Goal: Task Accomplishment & Management: Complete application form

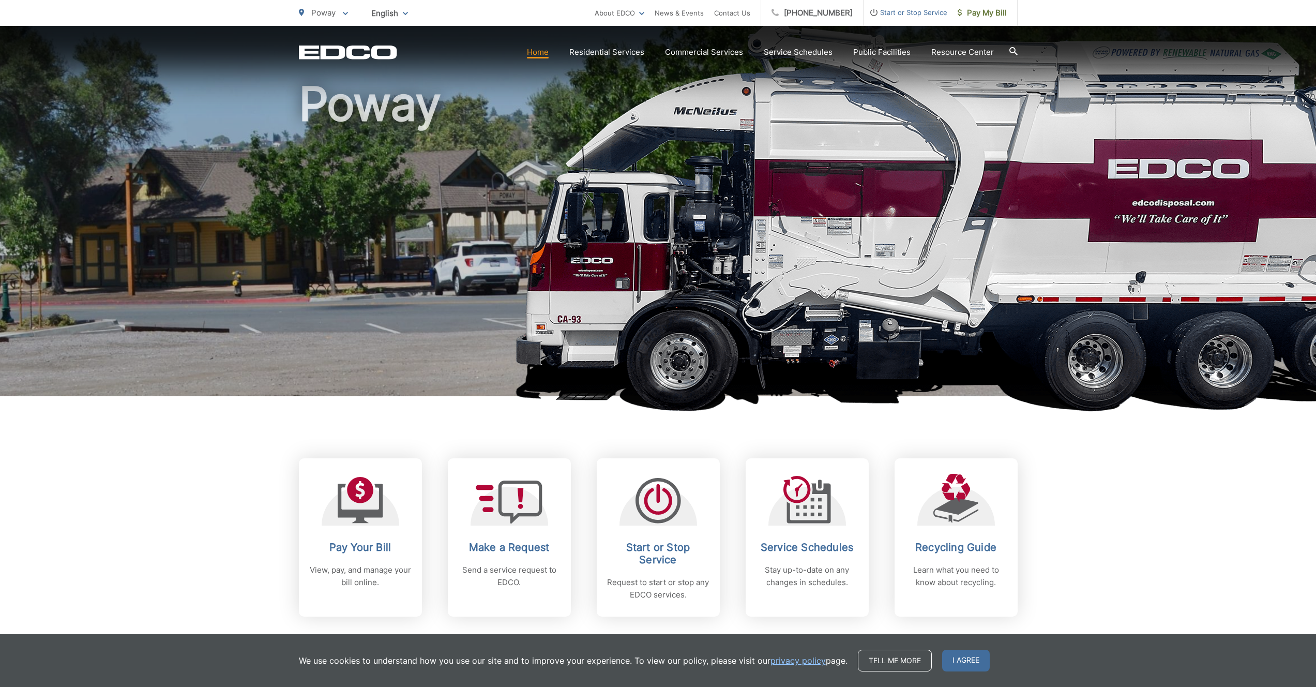
scroll to position [100, 0]
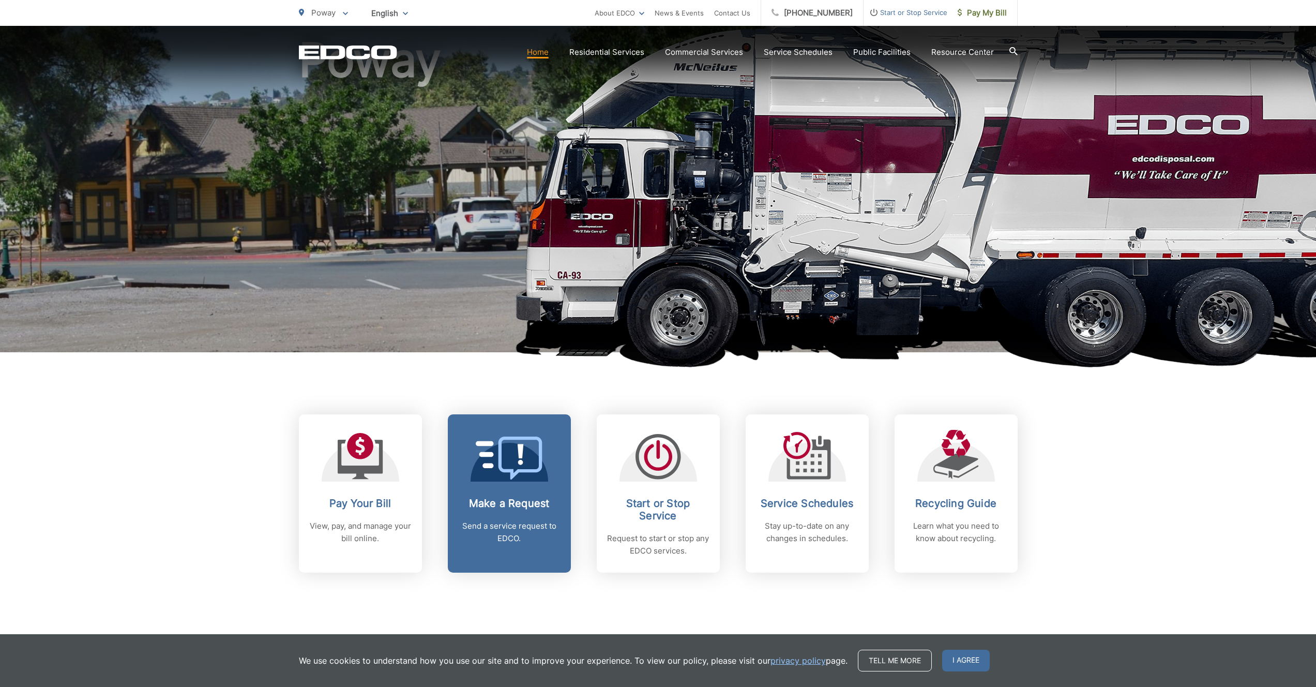
click at [506, 496] on link "Make a Request Send a service request to EDCO." at bounding box center [509, 493] width 123 height 158
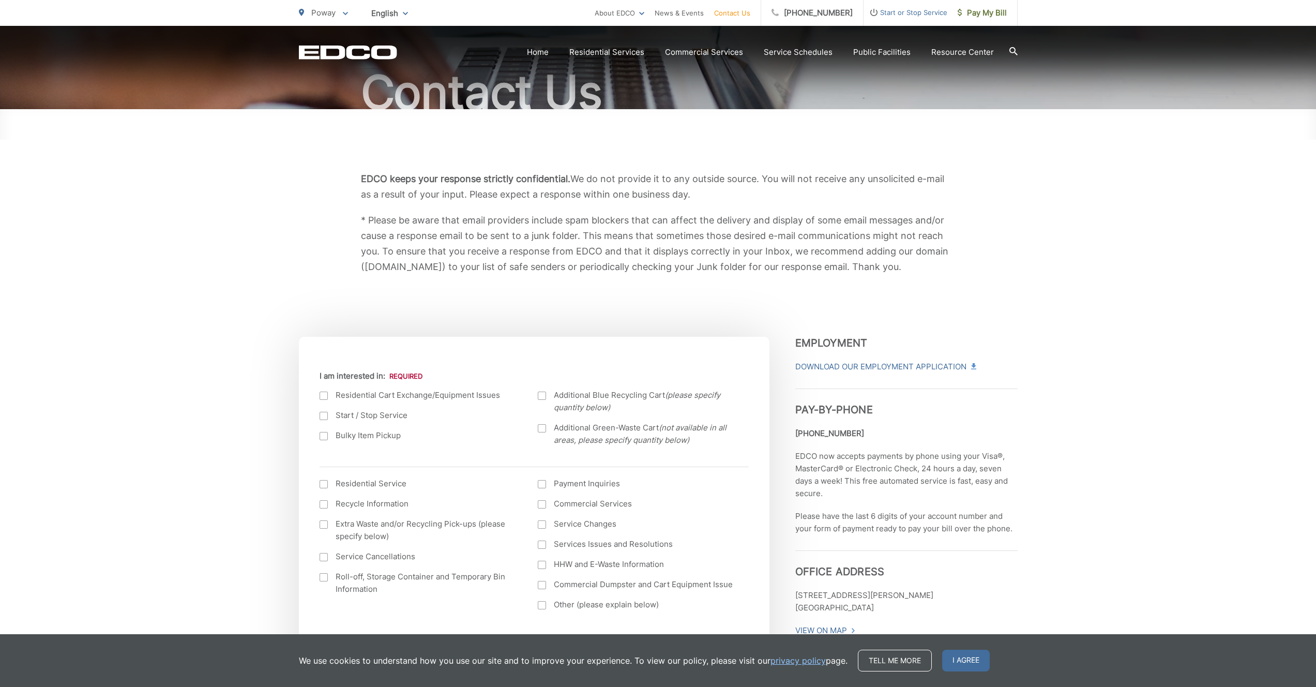
scroll to position [186, 0]
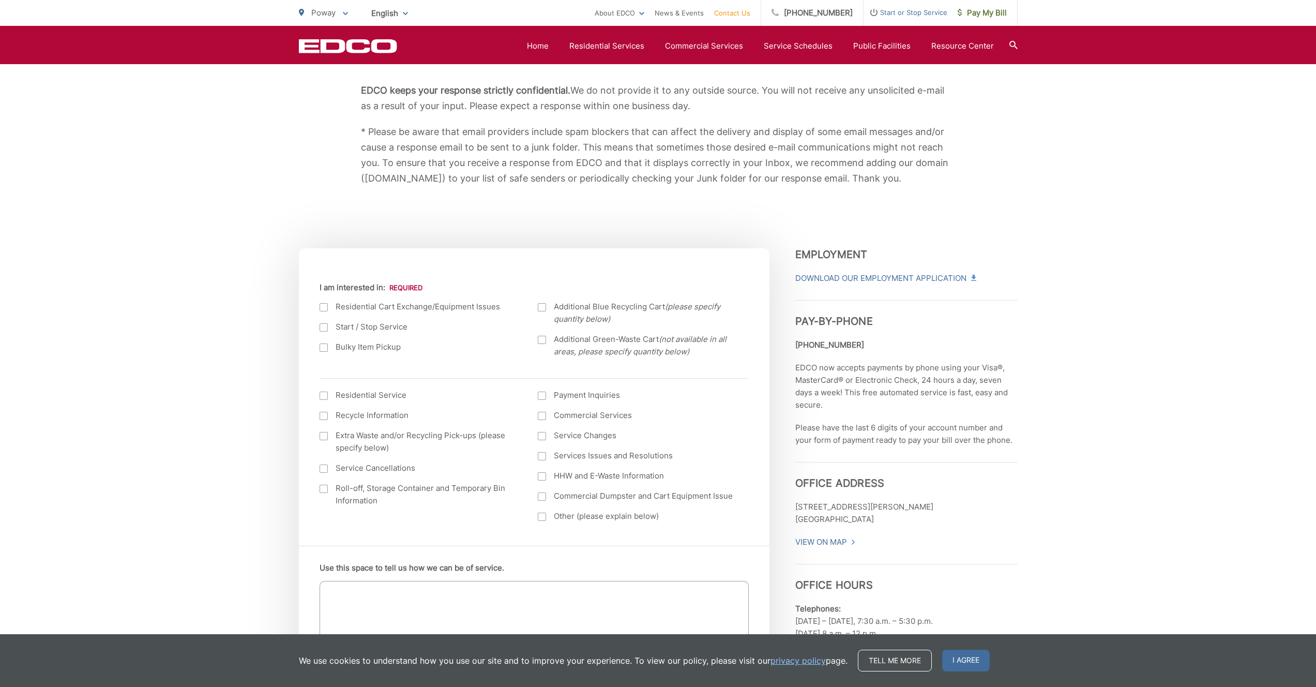
click at [355, 349] on label "Bulky Item Pickup" at bounding box center [419, 347] width 198 height 12
click at [0, 0] on input "Bulky Item Pickup" at bounding box center [0, 0] width 0 height 0
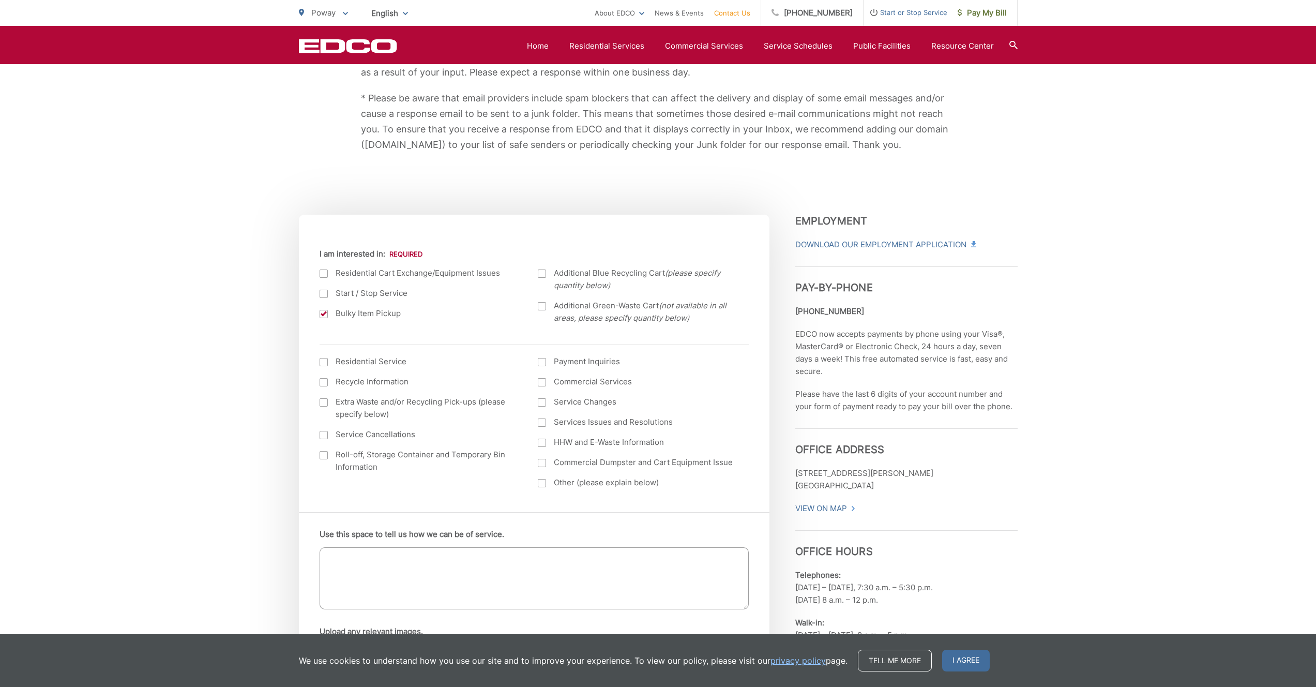
scroll to position [239, 0]
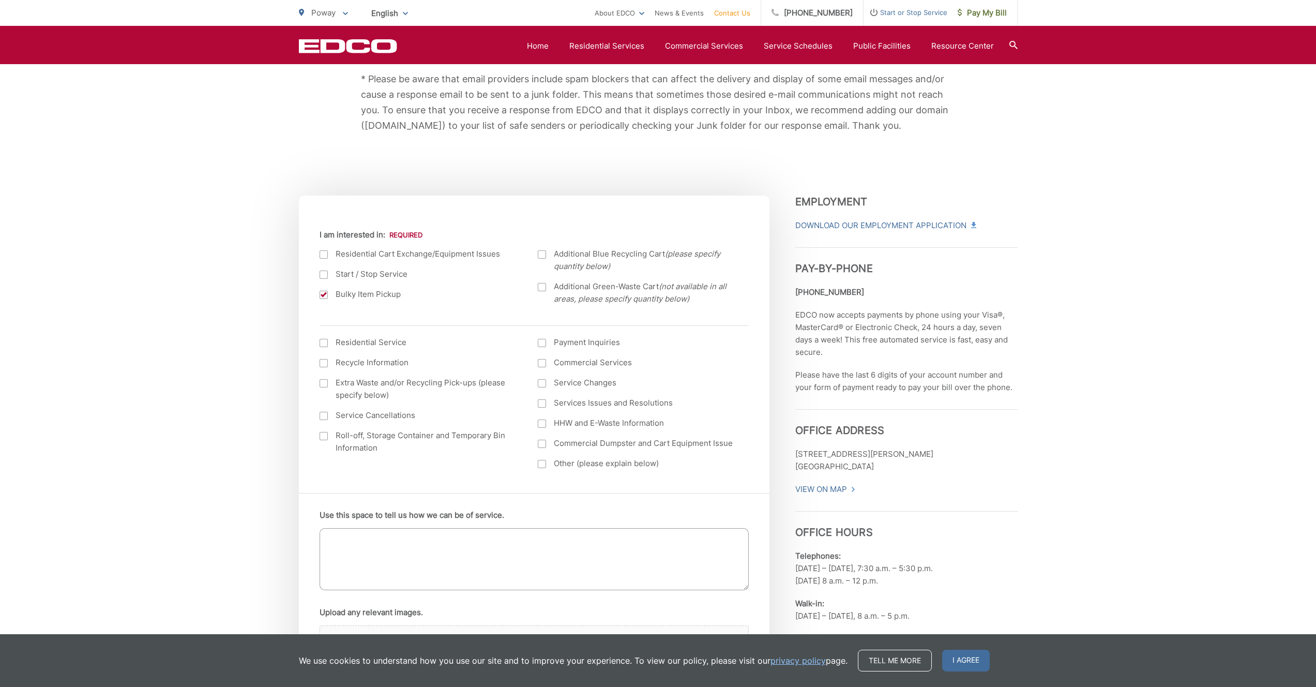
click at [353, 342] on label "Residential Service" at bounding box center [419, 342] width 198 height 12
click at [0, 0] on input "I am interested in: (continued) *" at bounding box center [0, 0] width 0 height 0
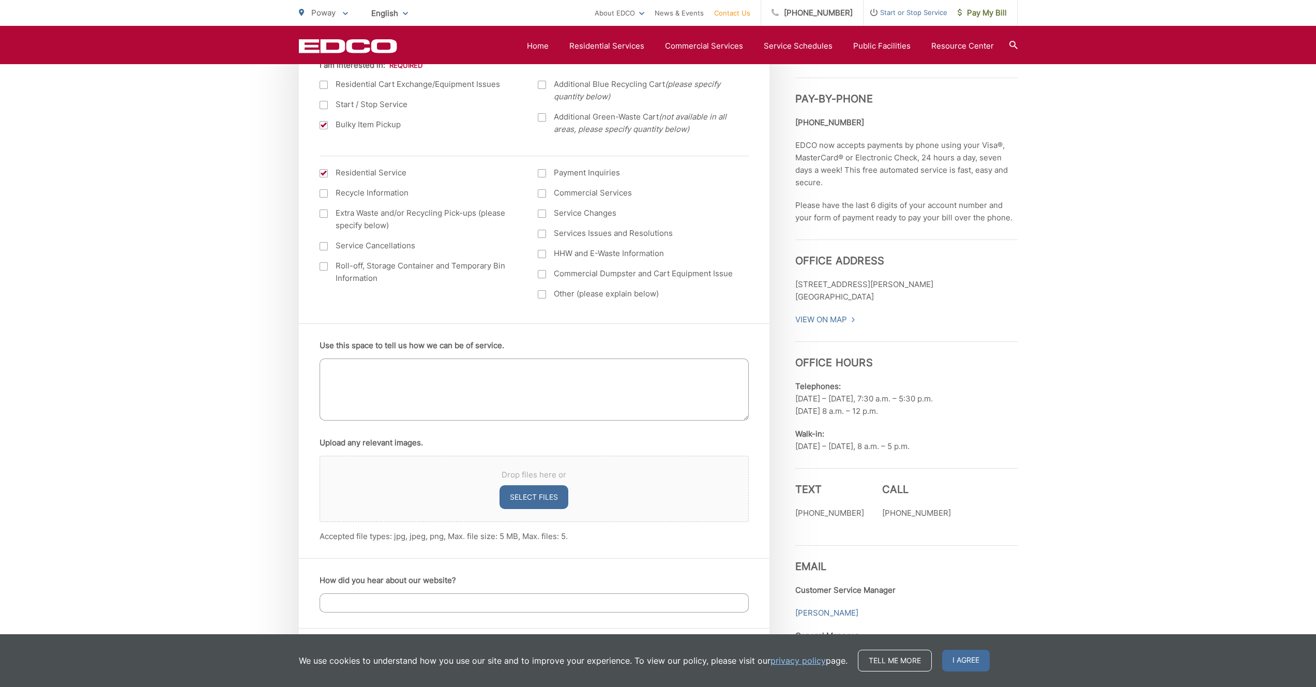
scroll to position [431, 0]
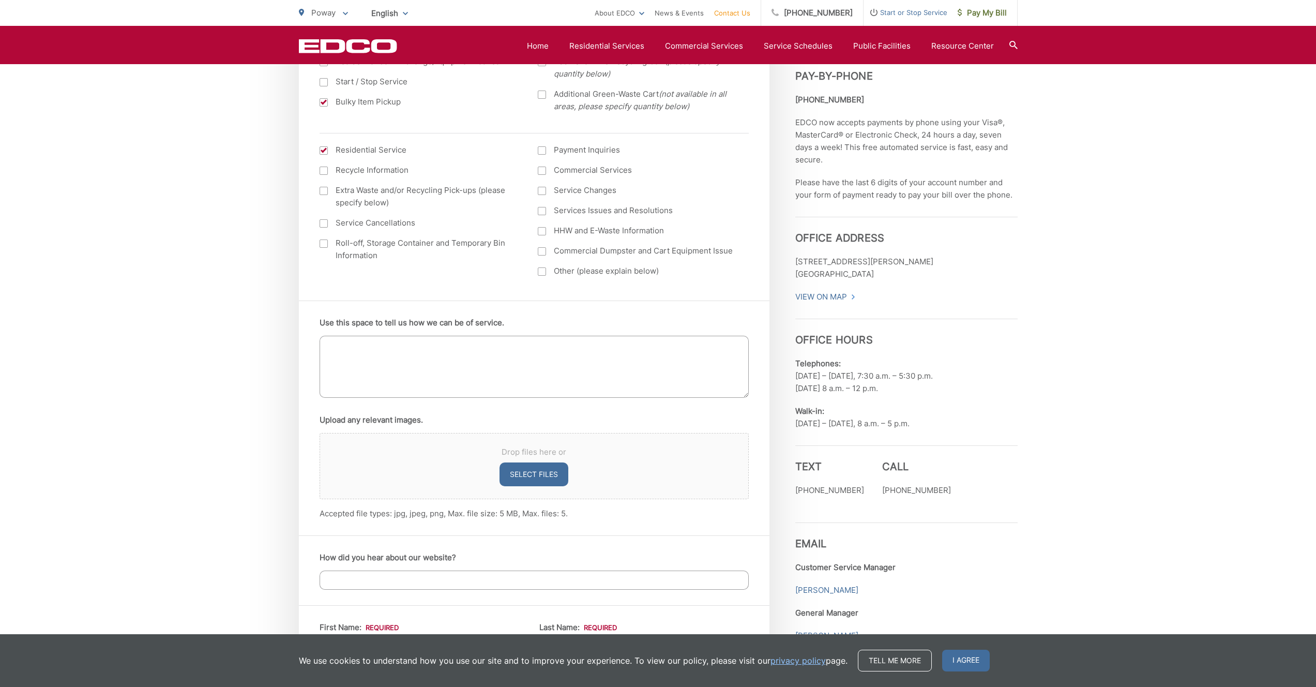
click at [414, 375] on textarea "Use this space to tell us how we can be of service." at bounding box center [534, 367] width 429 height 62
type textarea "D"
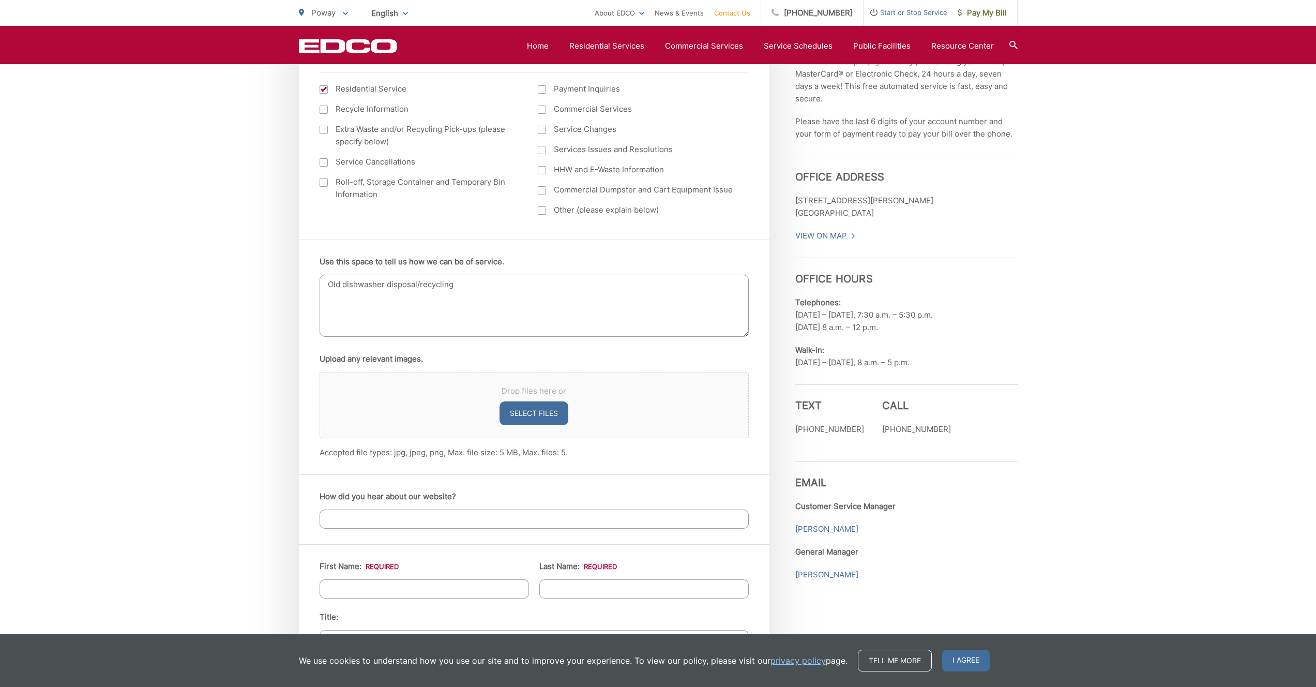
scroll to position [493, 0]
type textarea "Old dishwasher disposal/recycling"
click at [410, 521] on input "How did you hear about our website?" at bounding box center [534, 517] width 429 height 19
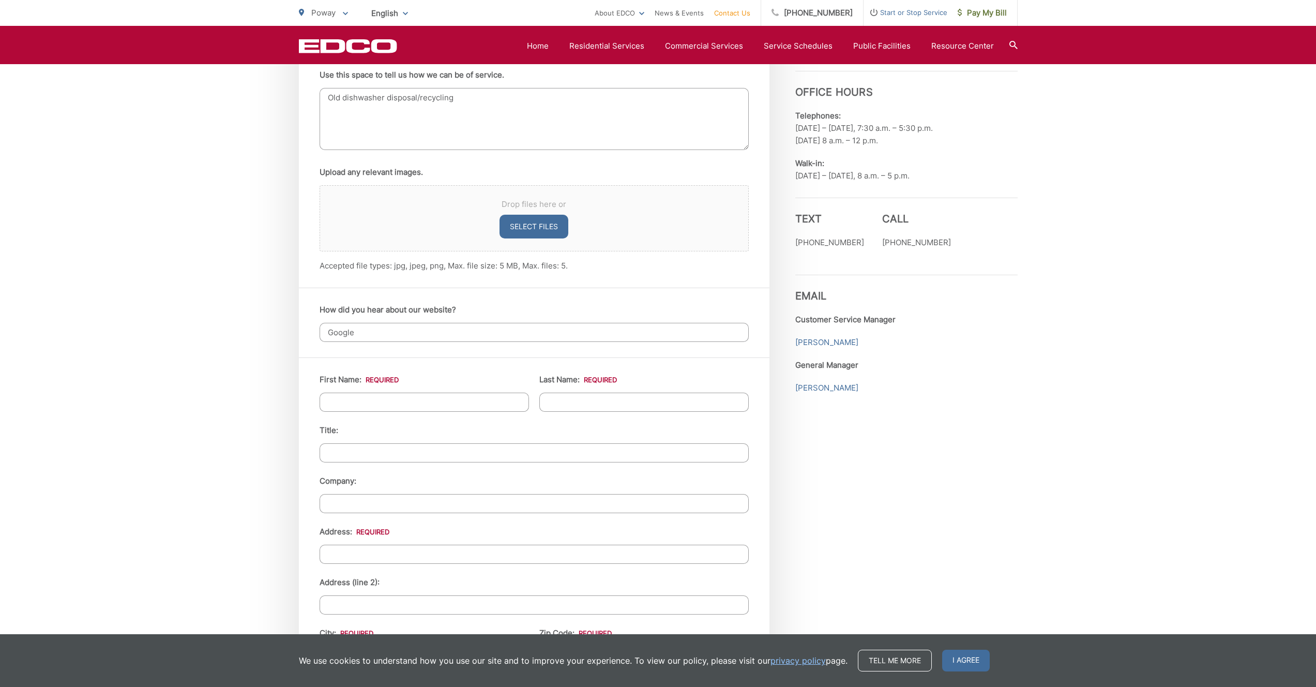
scroll to position [680, 0]
type input "Google"
click at [381, 402] on input "First Name: *" at bounding box center [424, 401] width 209 height 19
type input "Cameron"
type input "Youngblood"
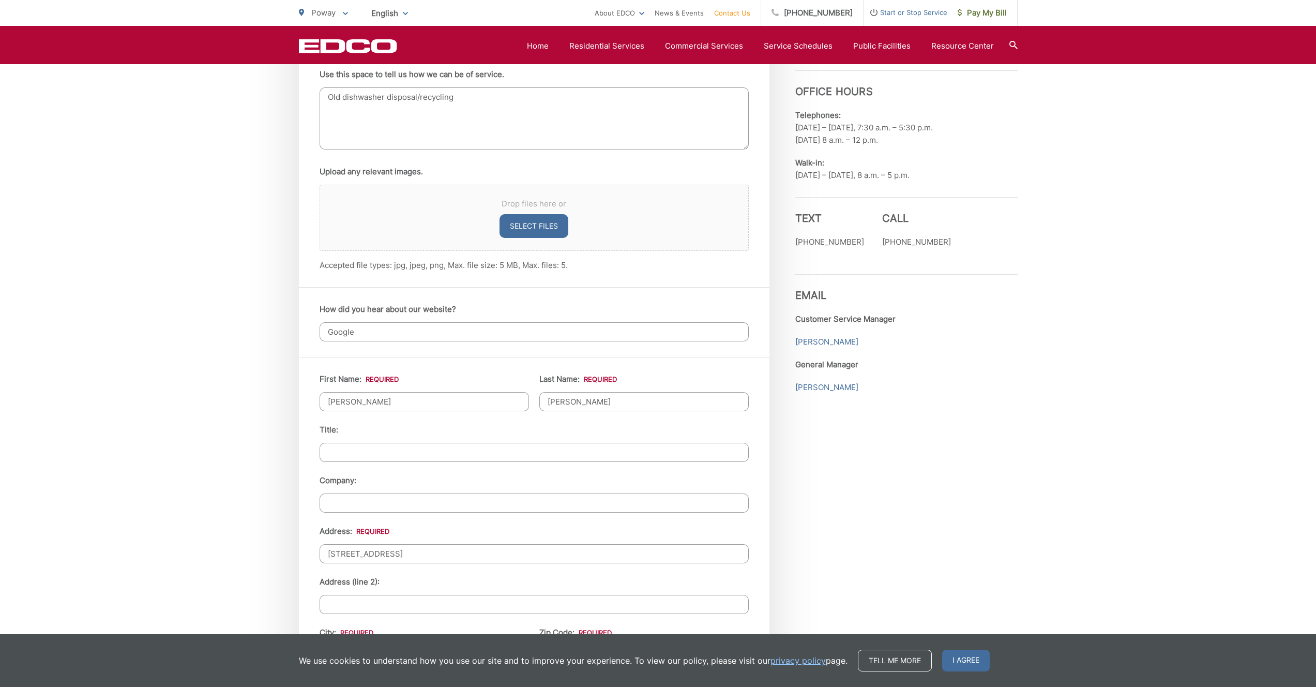
type input "15746 Via Calanova"
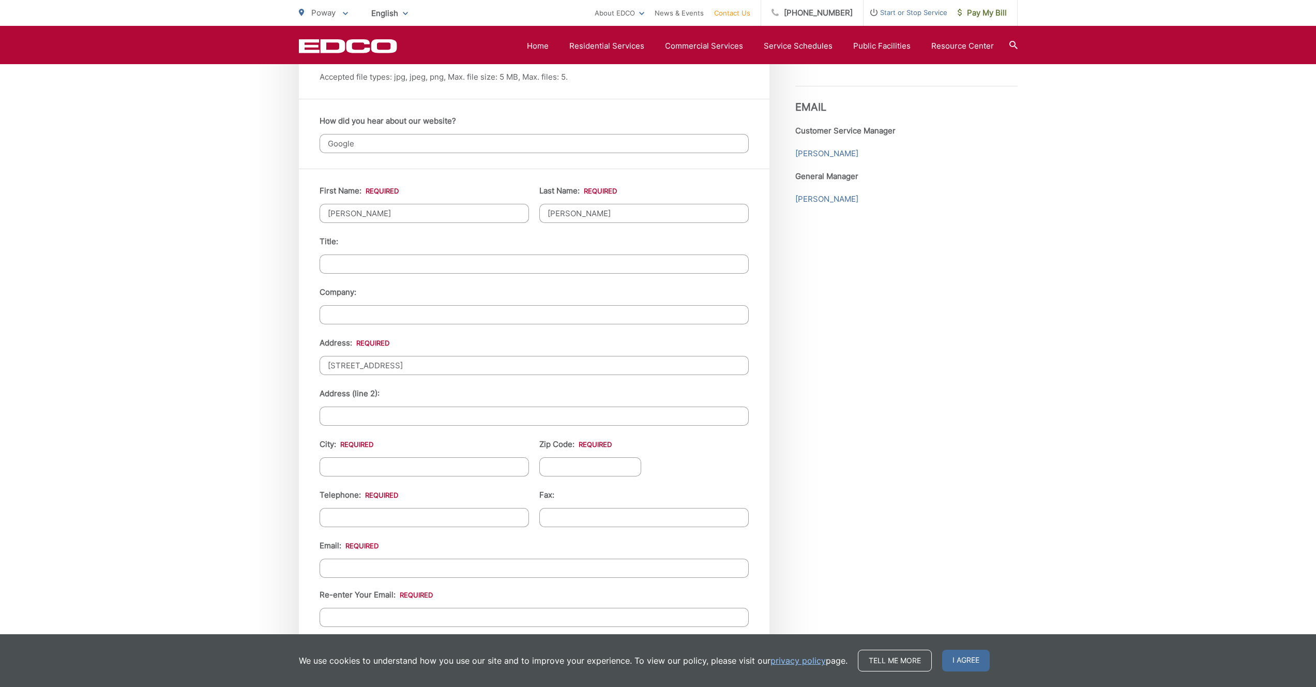
scroll to position [1031, 0]
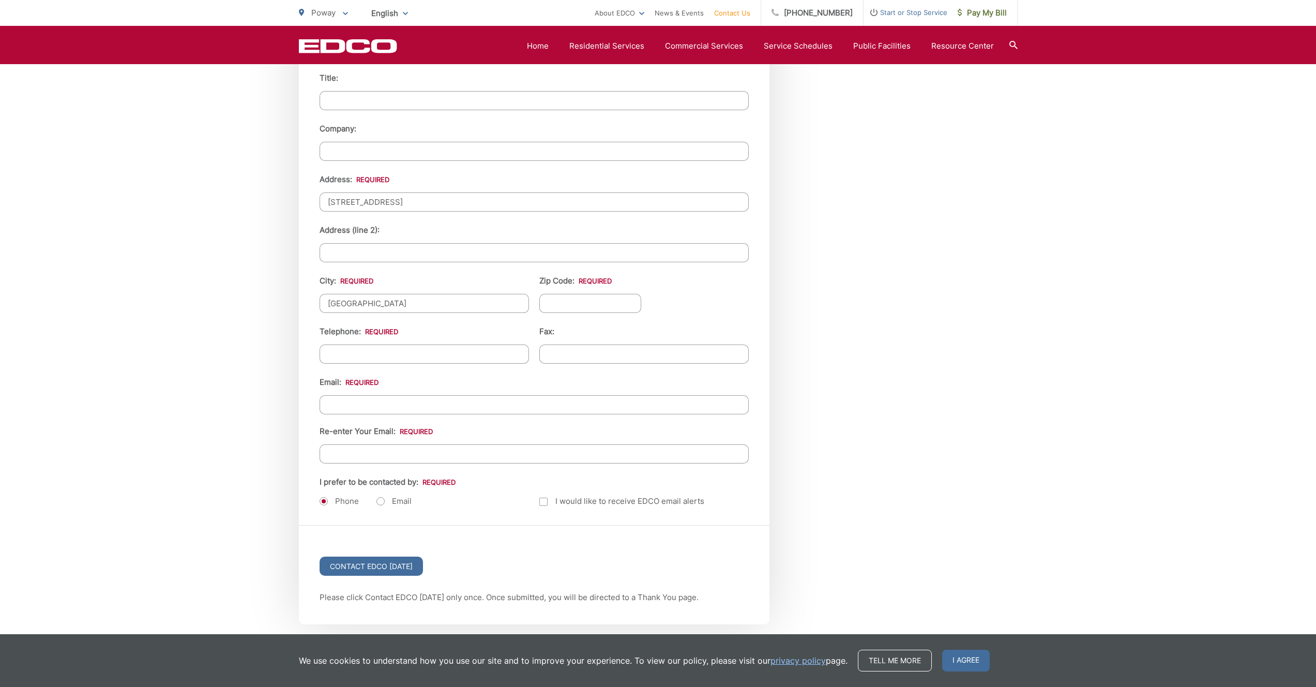
type input "[GEOGRAPHIC_DATA]"
type input "92128"
type input "(801) 867-5141"
type input "(___) ___-____"
type input "cameron.youngblood@gmail.com"
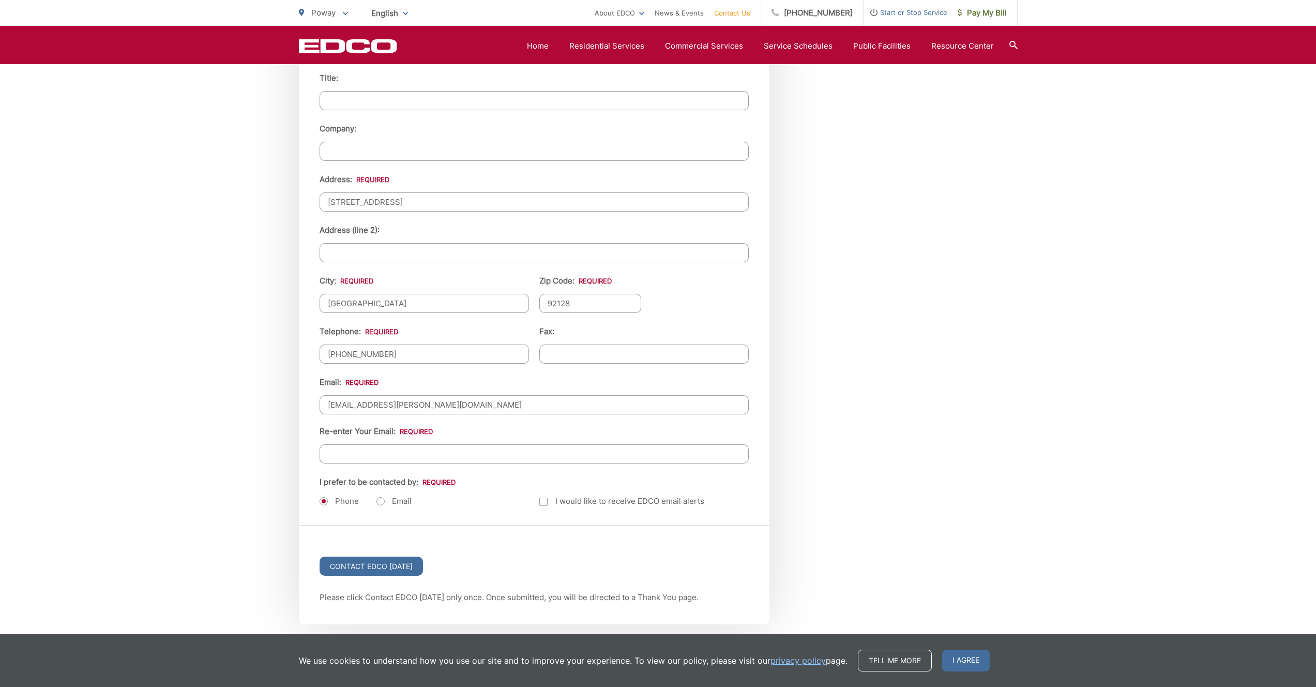
paste input "cameron.youngblood@gmail.com"
type input "cameron.youngblood@gmail.com"
click at [380, 499] on label "Email" at bounding box center [394, 501] width 35 height 10
radio input "true"
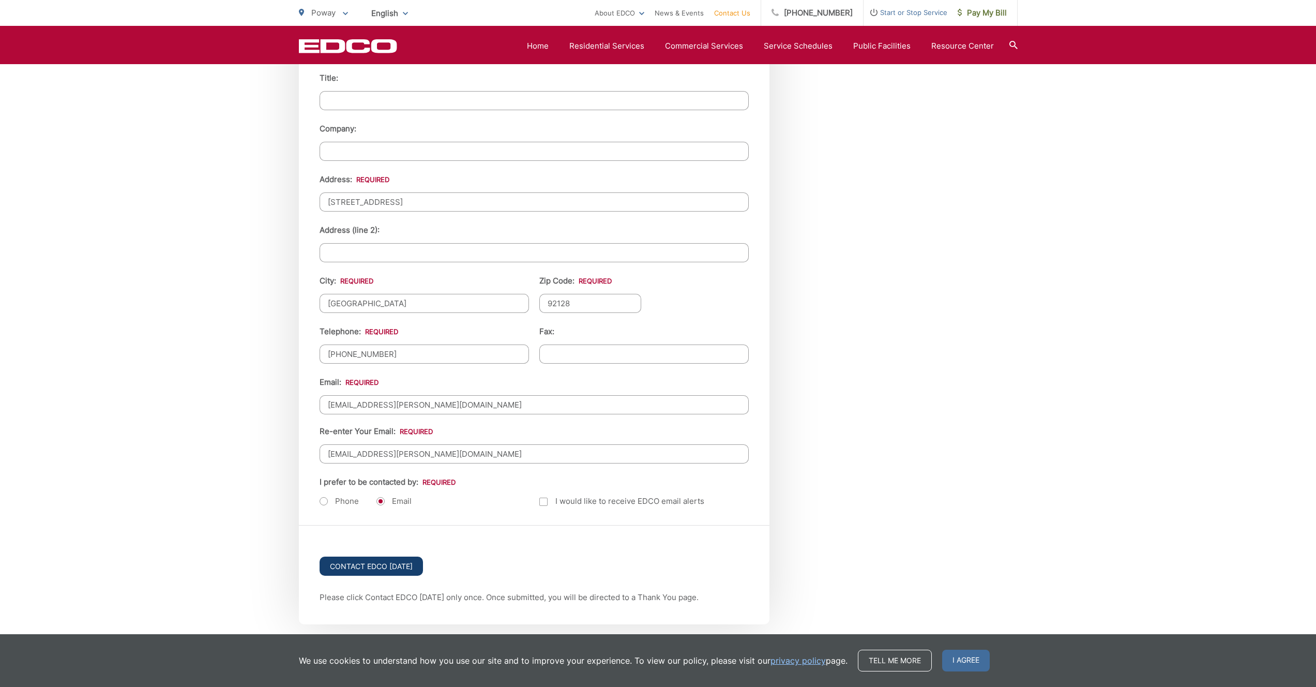
click at [404, 558] on input "Contact EDCO Today" at bounding box center [371, 566] width 103 height 19
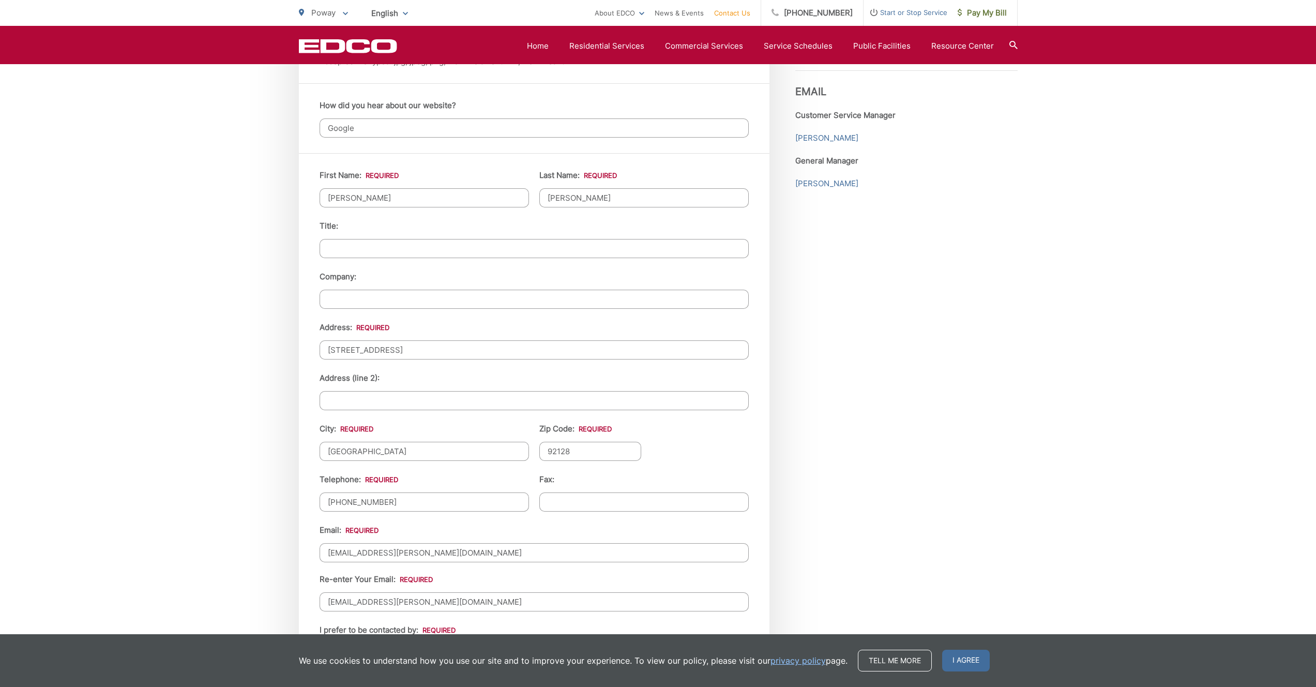
scroll to position [685, 0]
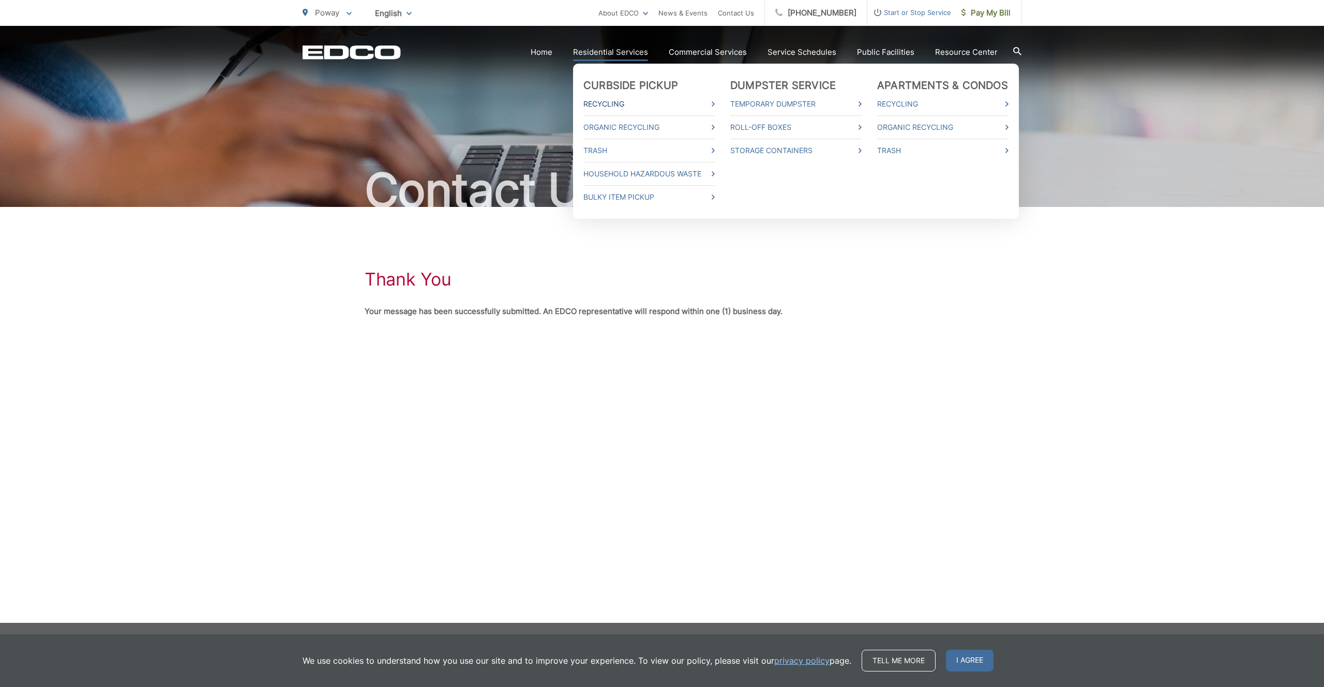
click at [622, 102] on link "Recycling" at bounding box center [648, 104] width 131 height 12
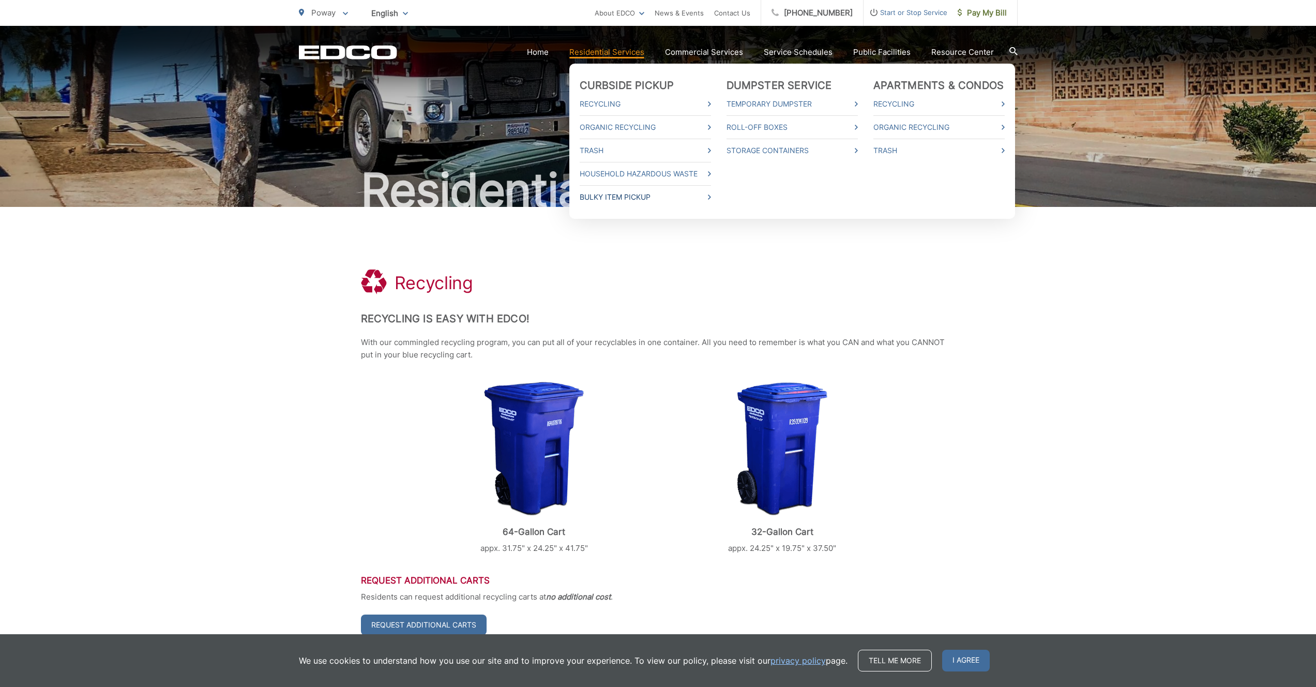
click at [613, 197] on link "Bulky Item Pickup" at bounding box center [645, 197] width 131 height 12
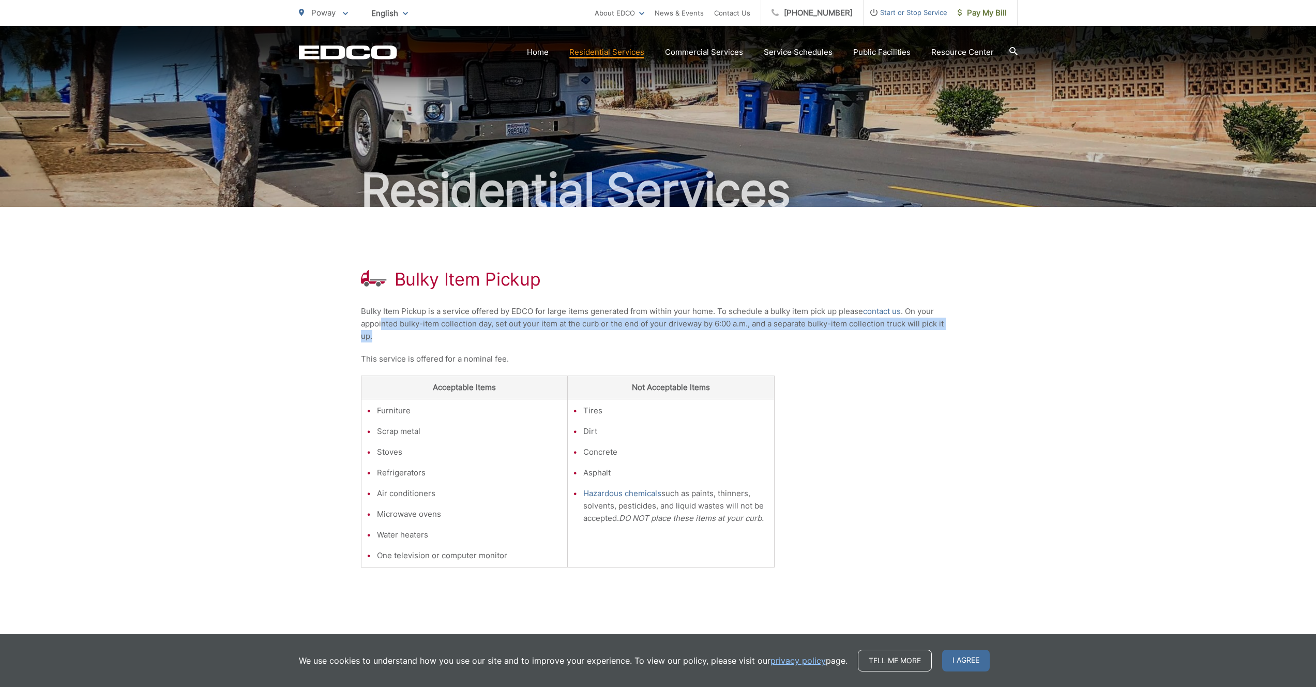
drag, startPoint x: 382, startPoint y: 326, endPoint x: 462, endPoint y: 330, distance: 80.8
click at [462, 330] on p "Bulky Item Pickup is a service offered by EDCO for large items generated from w…" at bounding box center [658, 323] width 595 height 37
click at [477, 330] on p "Bulky Item Pickup is a service offered by EDCO for large items generated from w…" at bounding box center [658, 323] width 595 height 37
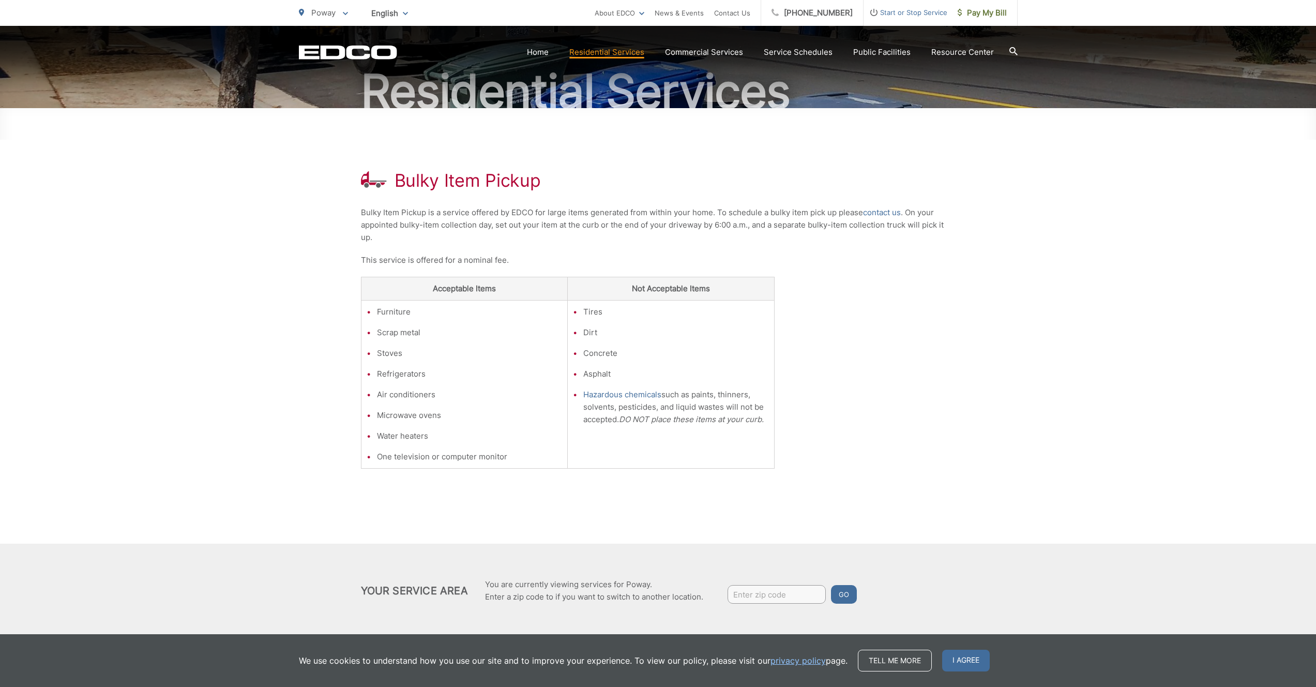
scroll to position [113, 0]
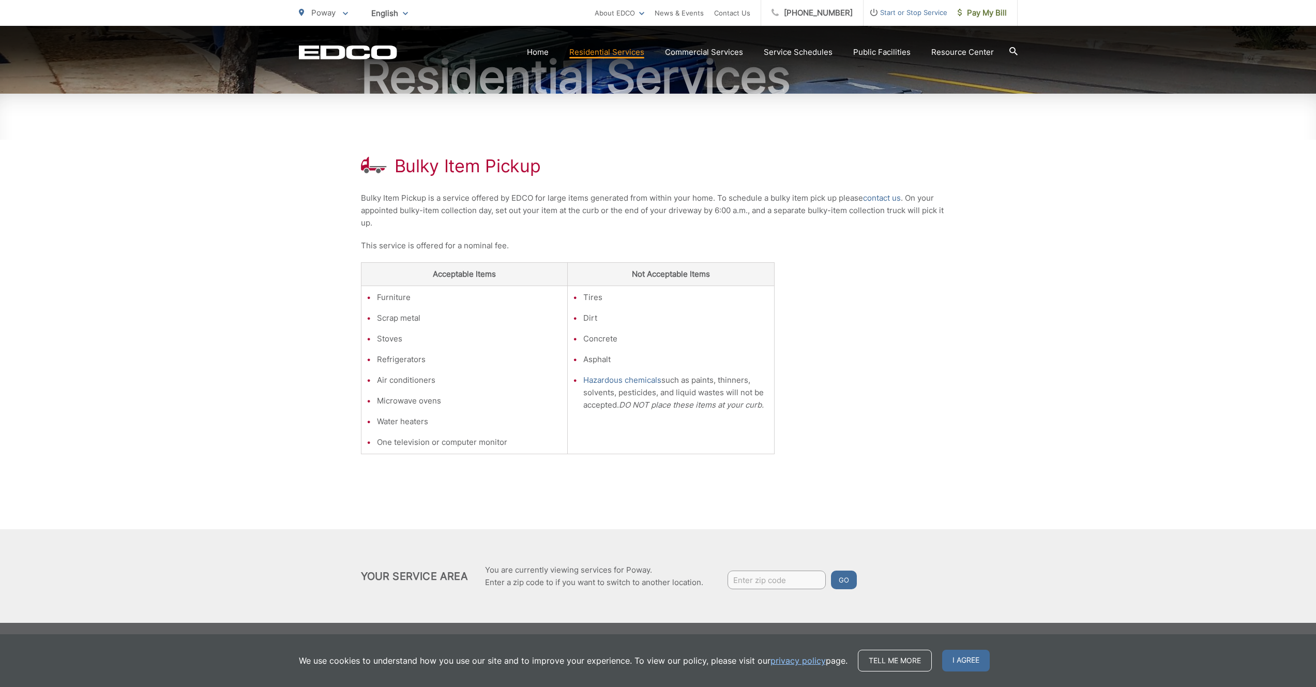
click at [769, 581] on input "Enter zip code" at bounding box center [777, 580] width 98 height 19
type input "92128"
click at [831, 571] on button "Go" at bounding box center [844, 580] width 26 height 19
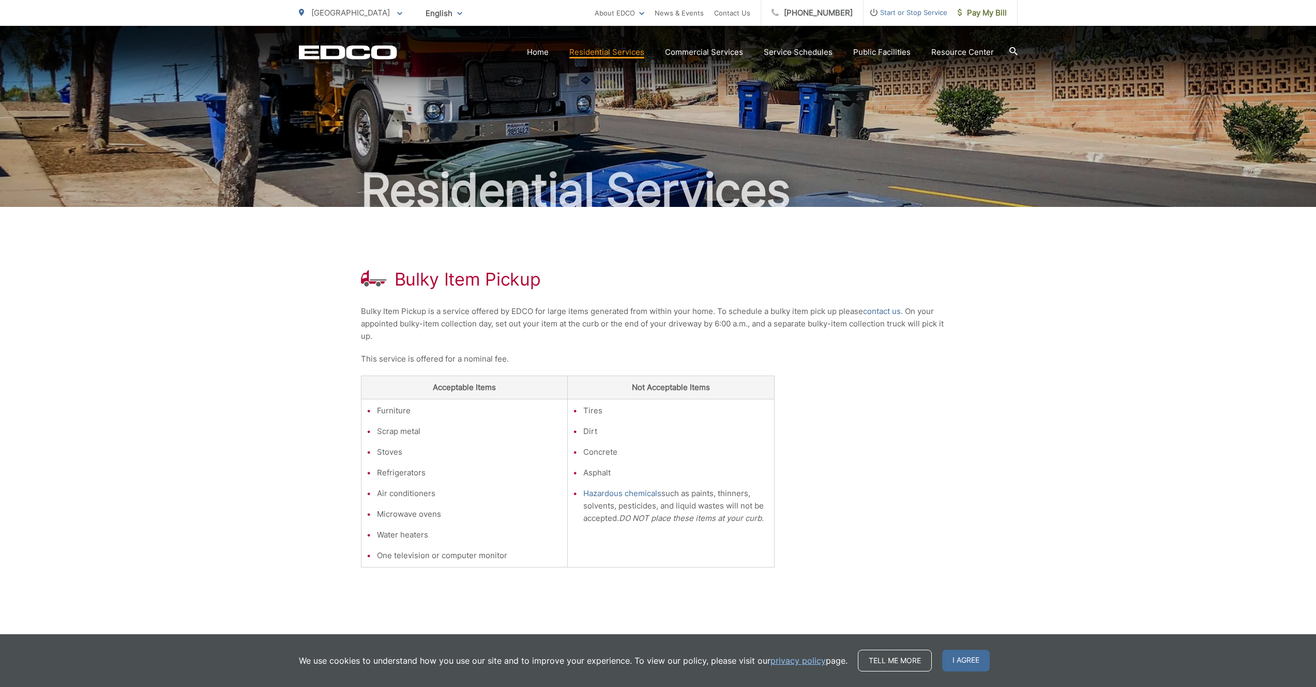
scroll to position [113, 0]
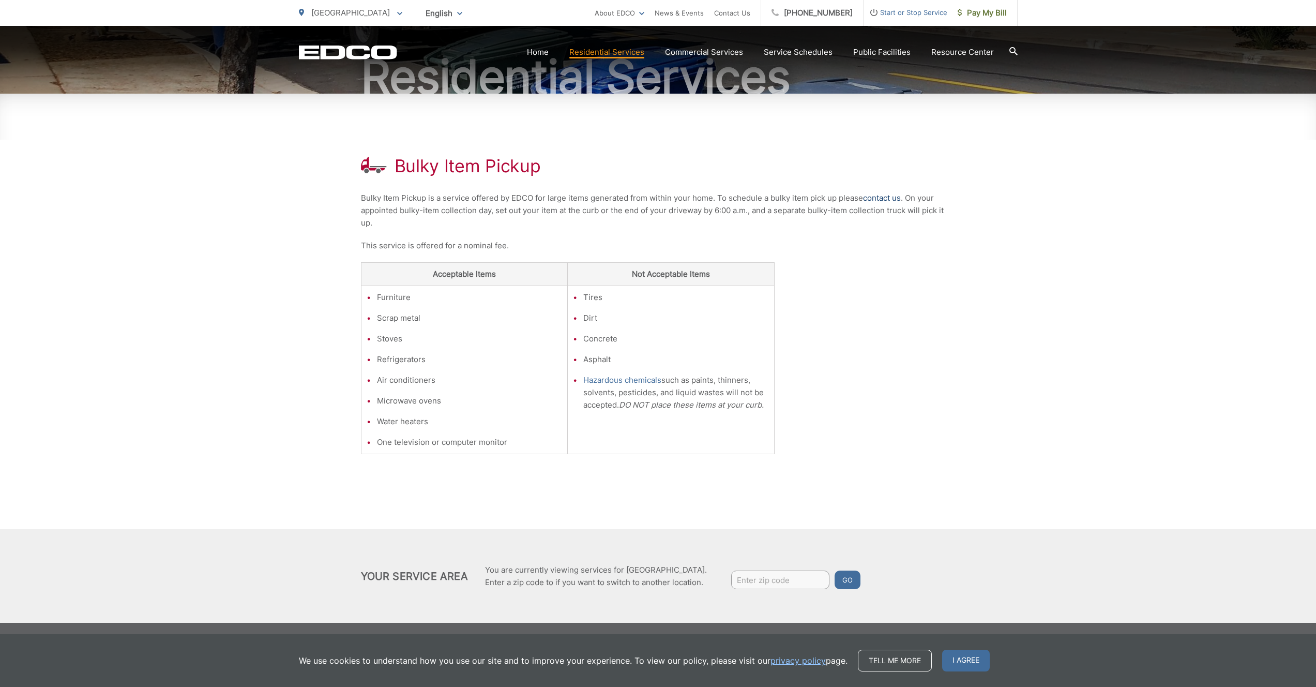
click at [885, 201] on link "contact us" at bounding box center [882, 198] width 38 height 12
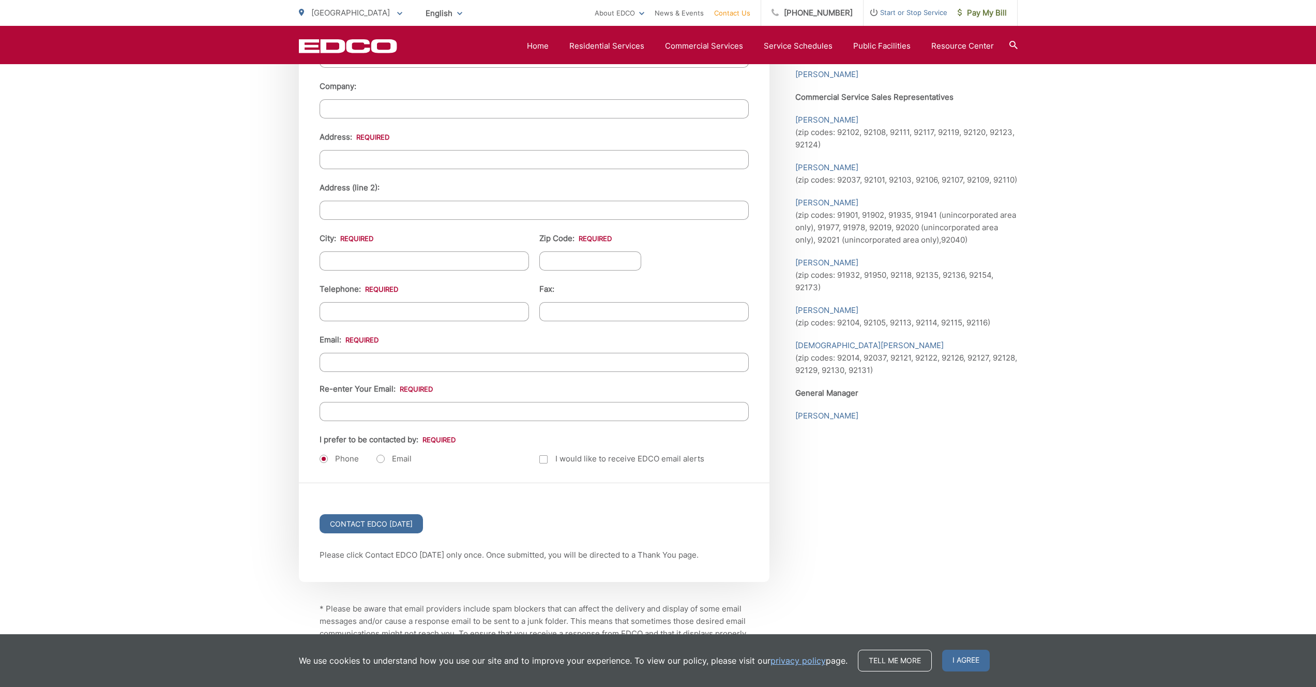
scroll to position [950, 0]
